Goal: Find specific page/section: Find specific page/section

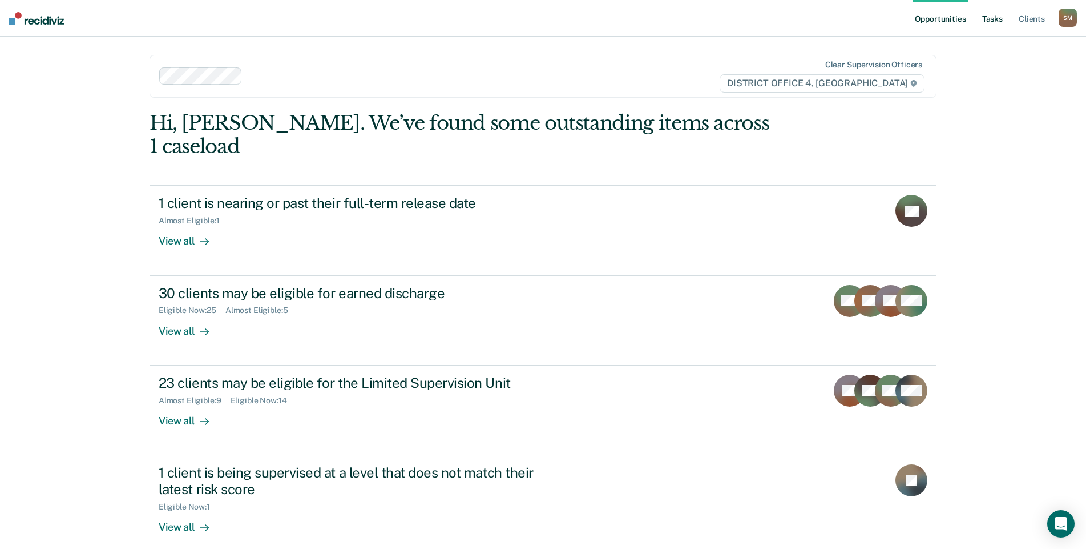
click at [992, 21] on link "Tasks" at bounding box center [992, 18] width 25 height 37
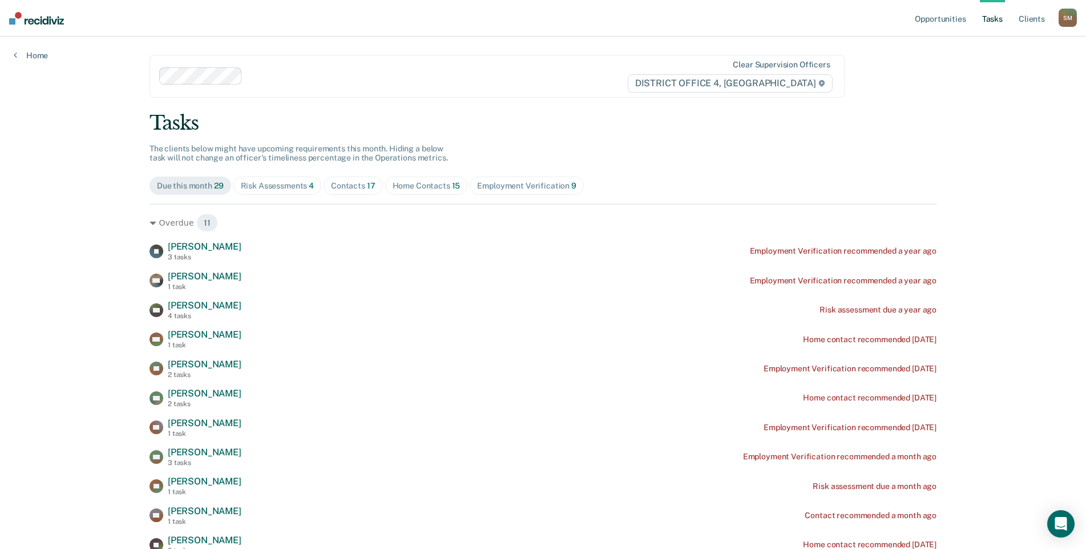
click at [287, 188] on div "Risk Assessments 4" at bounding box center [278, 186] width 74 height 10
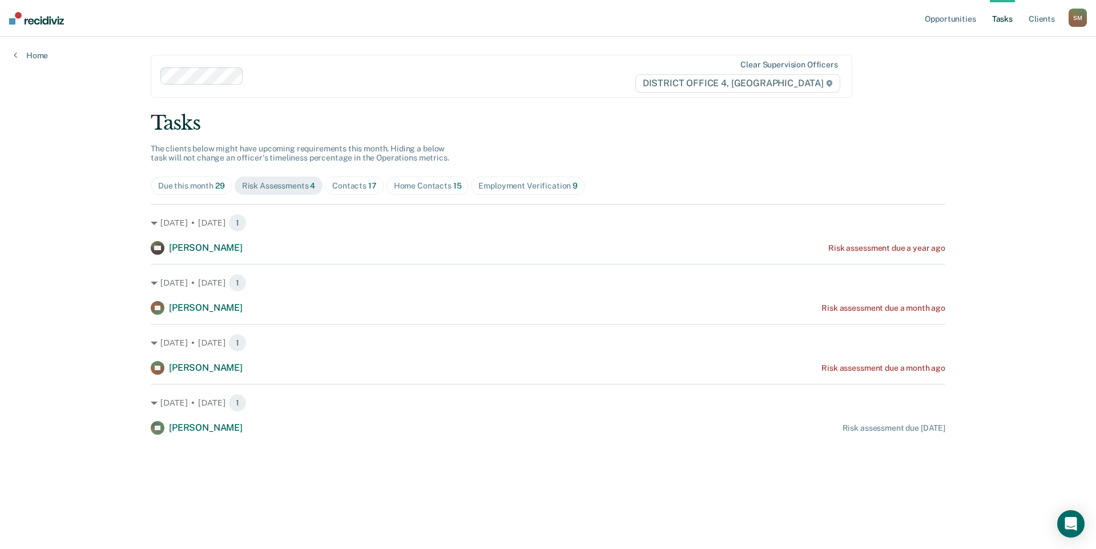
click at [366, 183] on div "Contacts 17" at bounding box center [354, 186] width 45 height 10
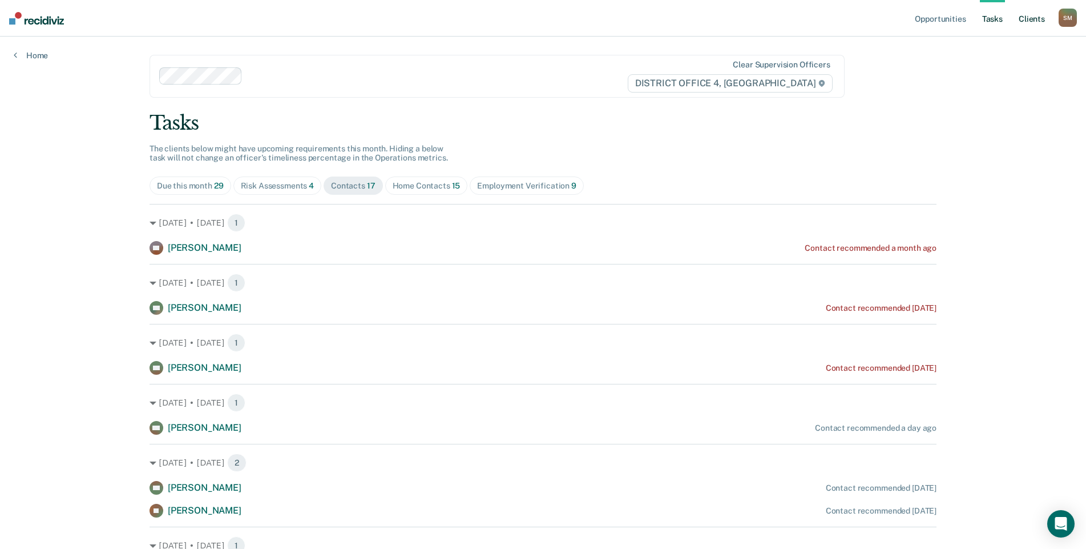
click at [1030, 15] on link "Client s" at bounding box center [1032, 18] width 31 height 37
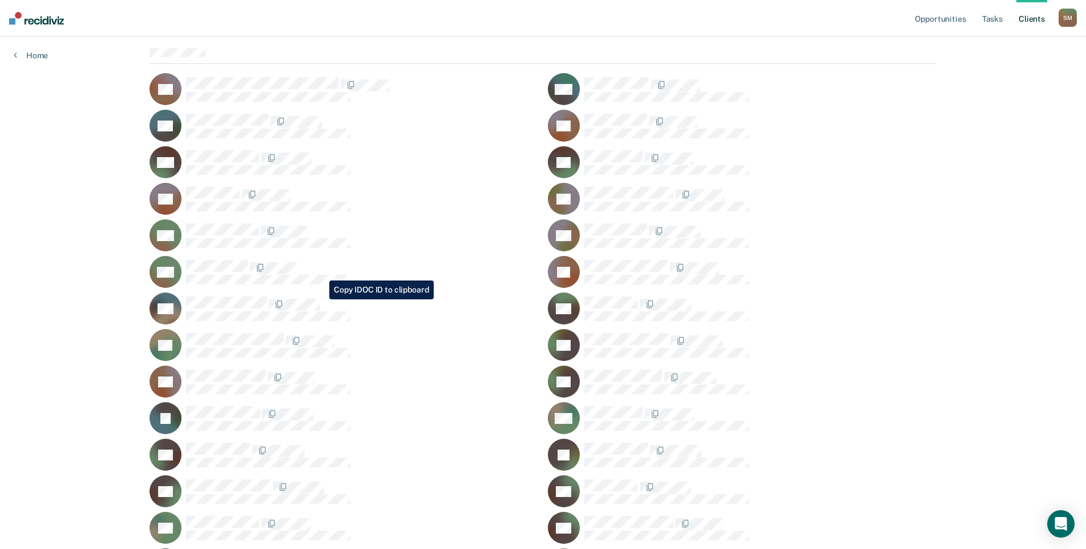
scroll to position [57, 0]
